Goal: Complete application form

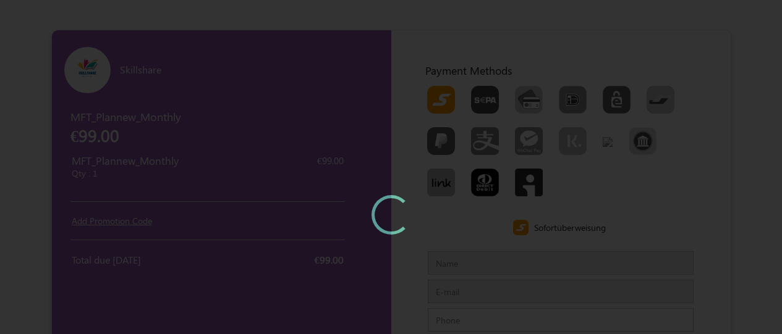
type input "MFTTestCustomerSep"
type input "[EMAIL_ADDRESS][DOMAIN_NAME]"
type input "7373968085"
type input "[PERSON_NAME][GEOGRAPHIC_DATA]"
type input "600073600100"
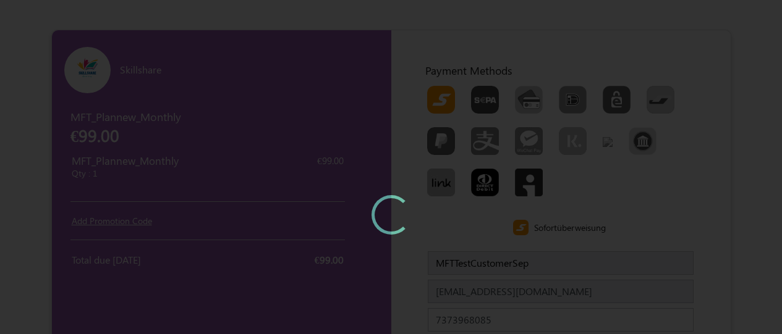
type input "Chennaichennai"
type input "IndiaIndia"
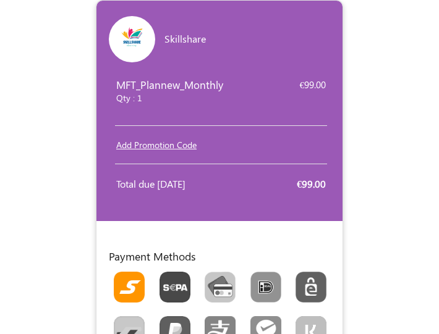
scroll to position [77, 0]
